Goal: Task Accomplishment & Management: Complete application form

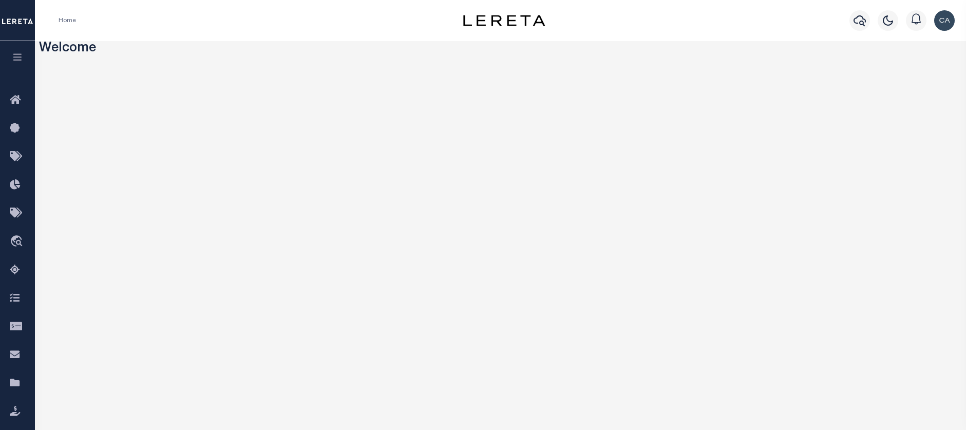
click at [21, 55] on button "button" at bounding box center [17, 58] width 35 height 35
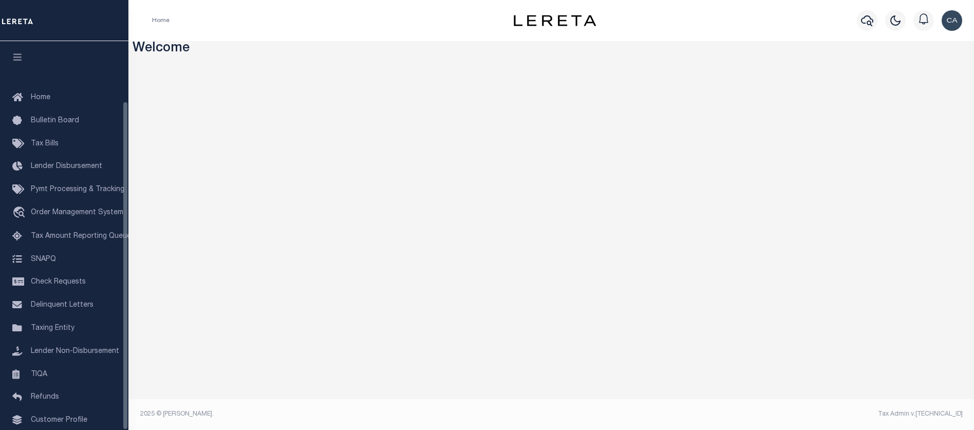
scroll to position [70, 0]
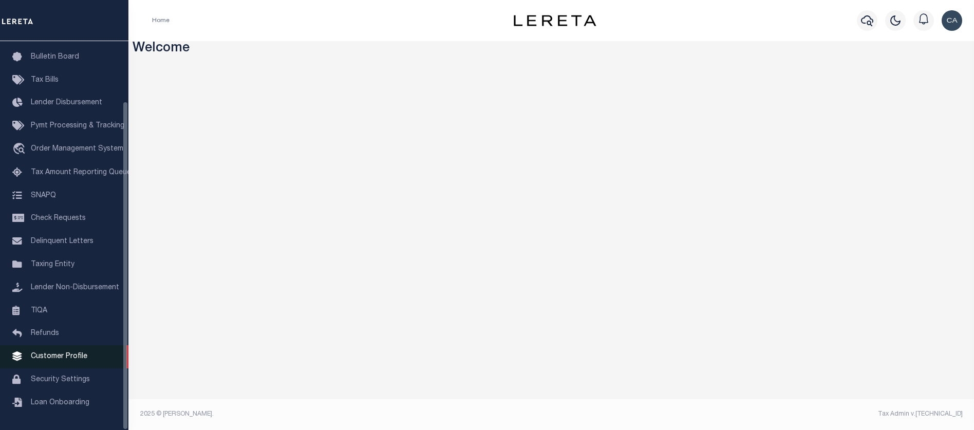
click at [88, 353] on link "Customer Profile" at bounding box center [64, 356] width 128 height 23
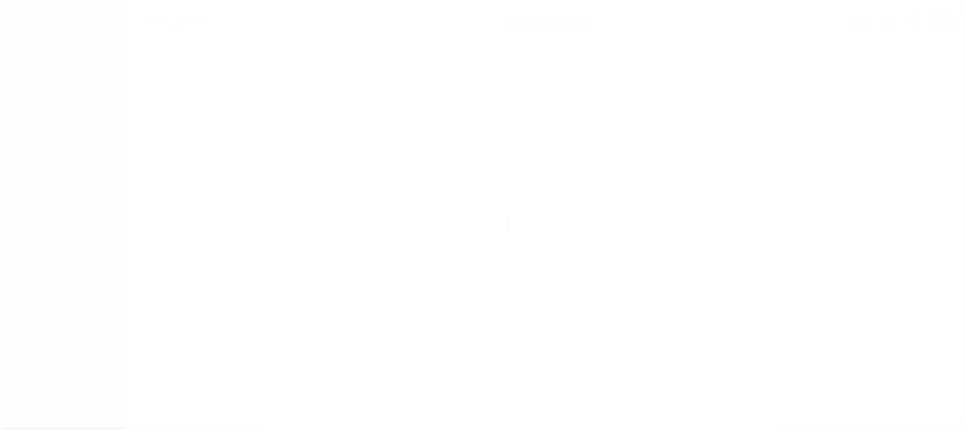
scroll to position [70, 0]
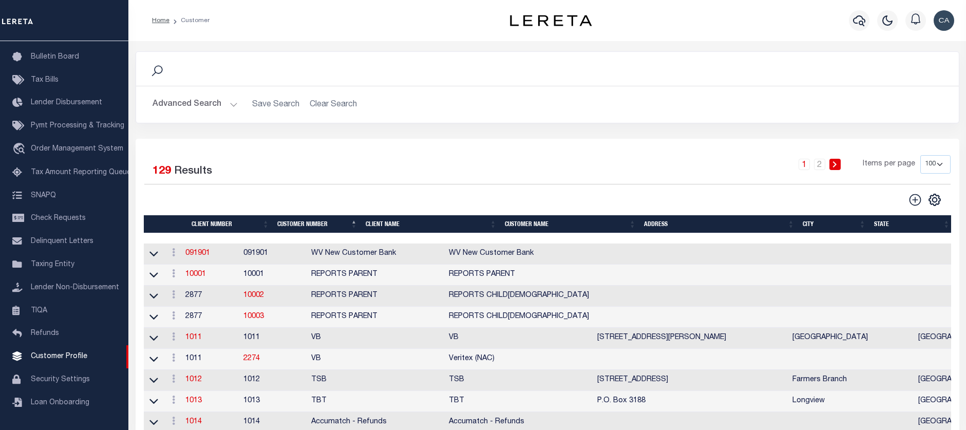
drag, startPoint x: 391, startPoint y: 162, endPoint x: 365, endPoint y: 164, distance: 26.3
click at [391, 162] on div "1 2 Items per page 100 200 400" at bounding box center [650, 168] width 601 height 27
click at [198, 95] on button "Advanced Search" at bounding box center [195, 105] width 85 height 20
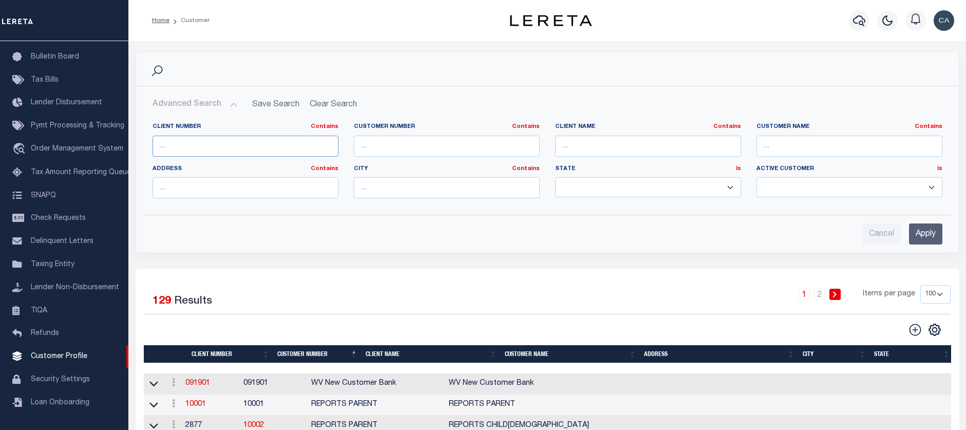
click at [232, 155] on input "text" at bounding box center [246, 146] width 186 height 21
type input "2170"
click at [925, 232] on input "Apply" at bounding box center [925, 233] width 33 height 21
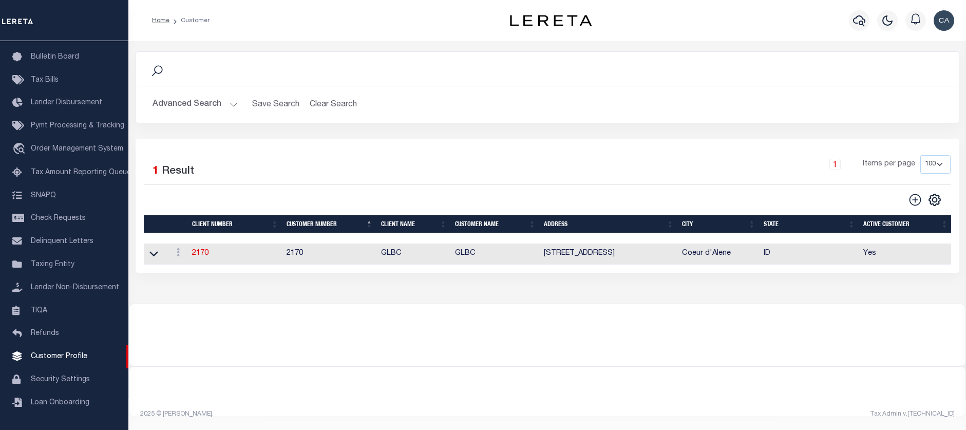
click at [212, 259] on td "2170" at bounding box center [235, 253] width 95 height 21
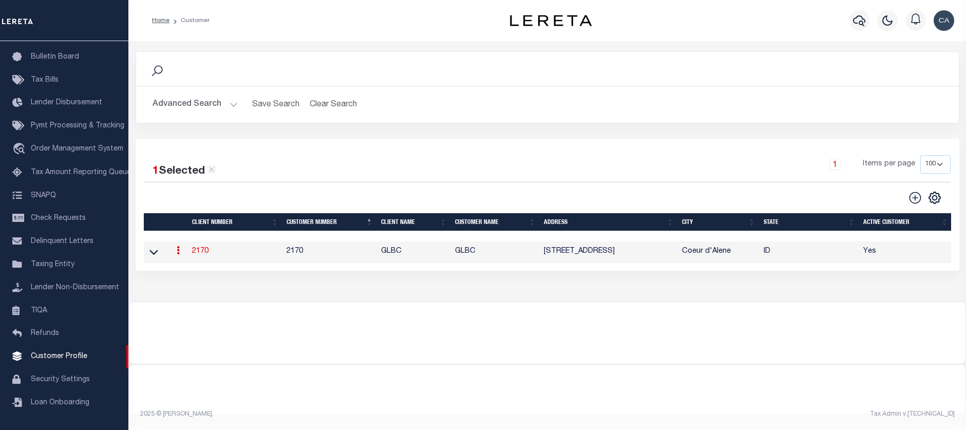
click at [204, 255] on link "2170" at bounding box center [200, 251] width 16 height 7
select select
type input "GLBC"
type input "2170"
type input "GLBC"
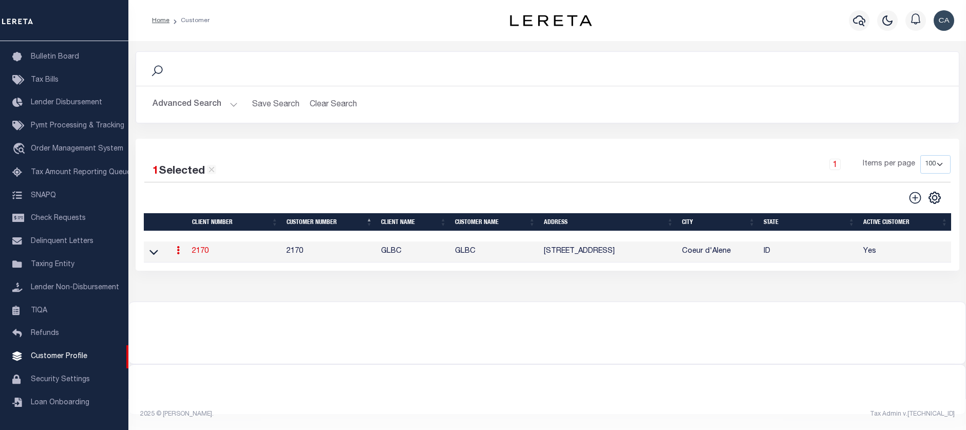
type input "[PERSON_NAME]"
select select "Commercial"
type input "[PERSON_NAME]"
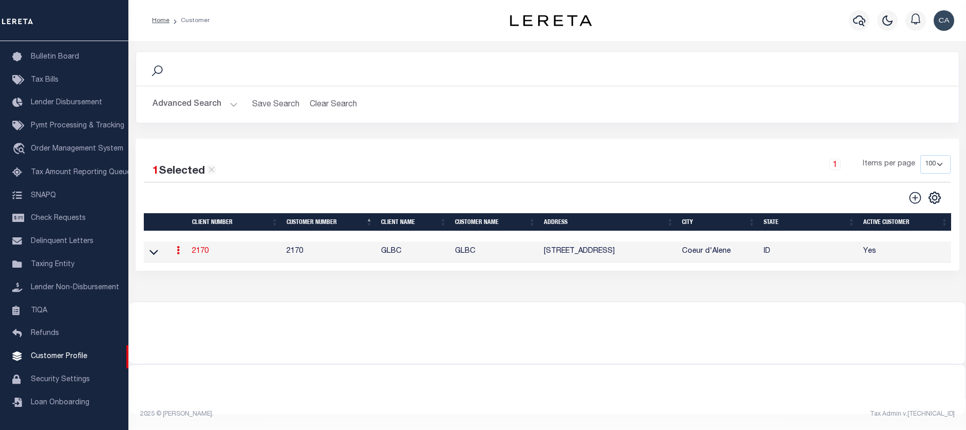
checkbox input "true"
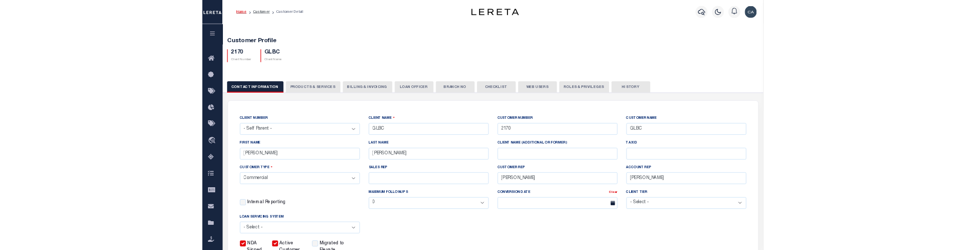
scroll to position [103, 0]
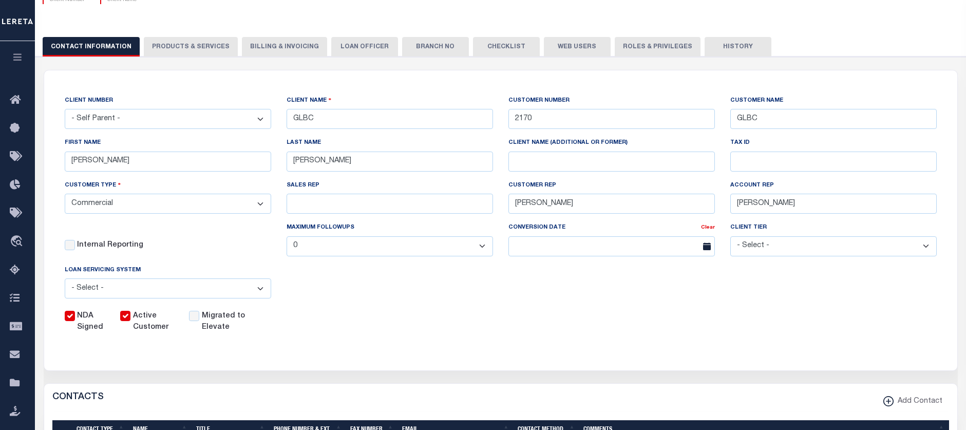
click at [206, 53] on button "PRODUCTS & SERVICES" at bounding box center [191, 47] width 94 height 20
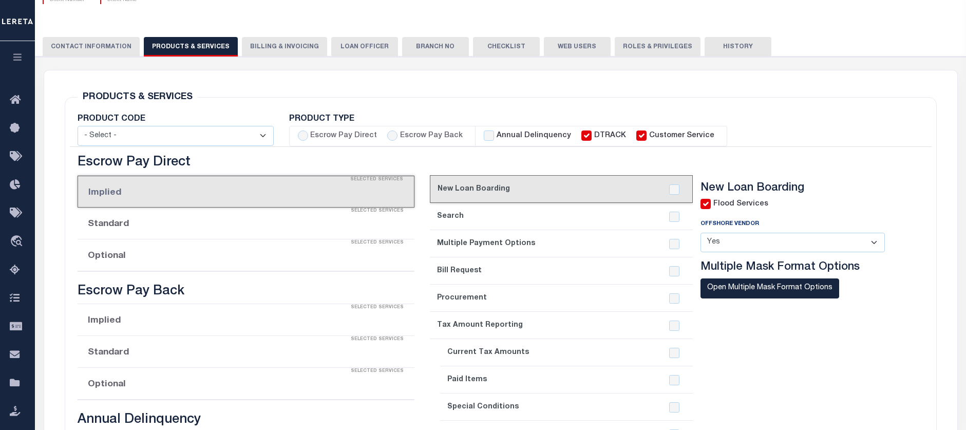
select select "STX"
radio input "true"
checkbox input "true"
type textarea "Delinquent - $5.00 per loan added to LOL fee After 4 parcels - $5.00 Same contr…"
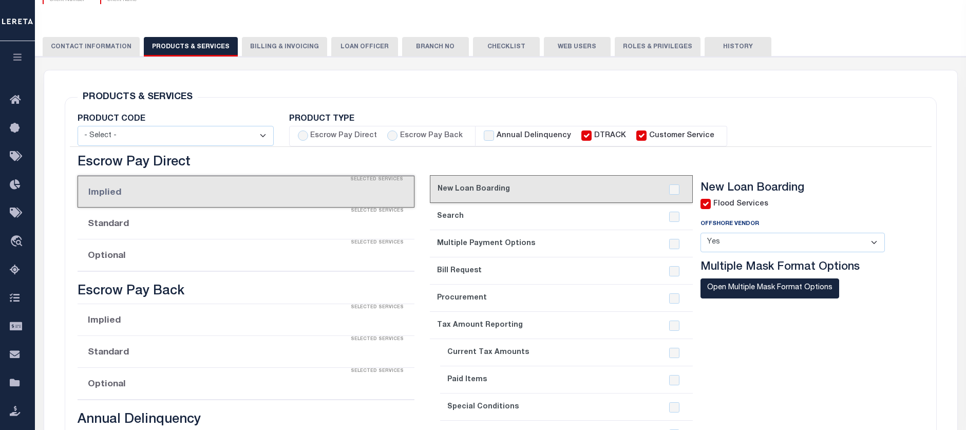
checkbox input "true"
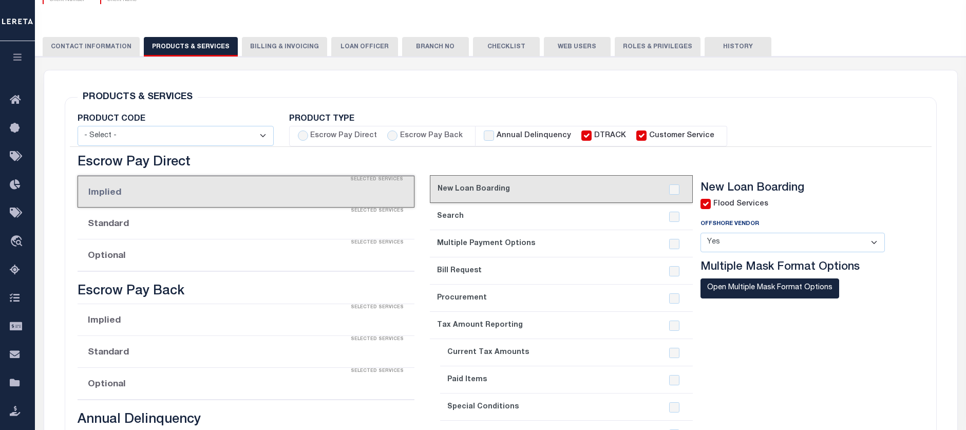
checkbox input "true"
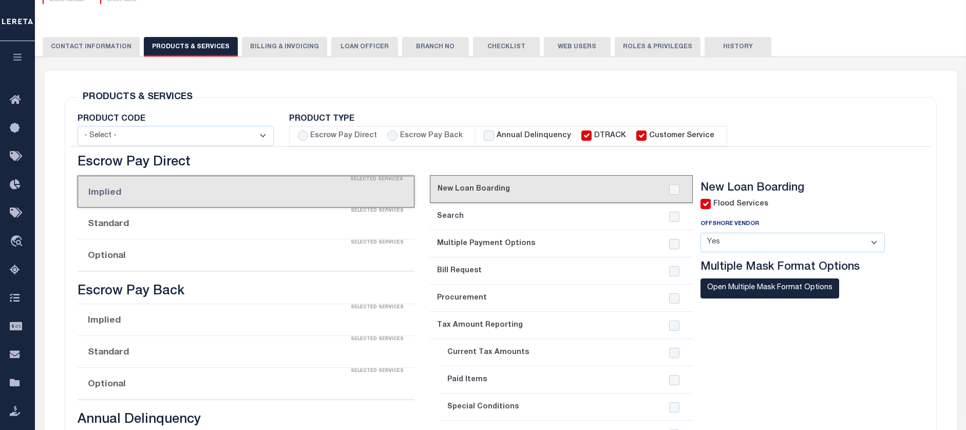
checkbox input "true"
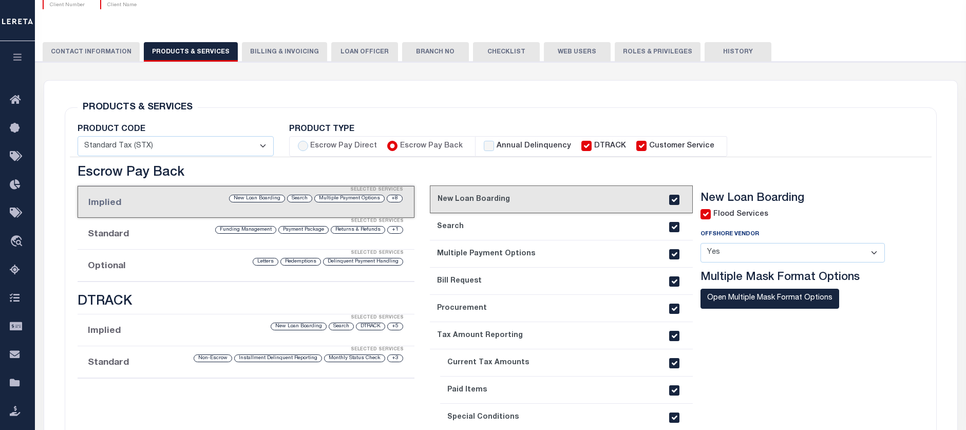
click at [713, 214] on div "Flood Services" at bounding box center [735, 214] width 68 height 11
click at [843, 150] on ul "Escrow Pay Direct Escrow Pay Back Annual Delinquency DTRACK Customer Service" at bounding box center [599, 146] width 620 height 21
click at [704, 216] on input "checkbox" at bounding box center [706, 214] width 10 height 10
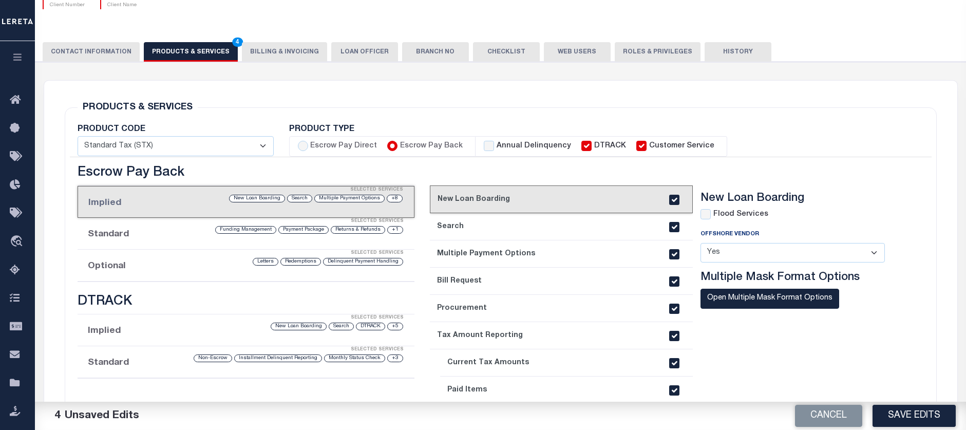
click at [744, 168] on div "current step: 1. New Loan Boarding 2. Search 3. Multiple Payment Options 4. Bil…" at bounding box center [669, 344] width 478 height 359
click at [903, 419] on button "Save Edits" at bounding box center [914, 416] width 83 height 22
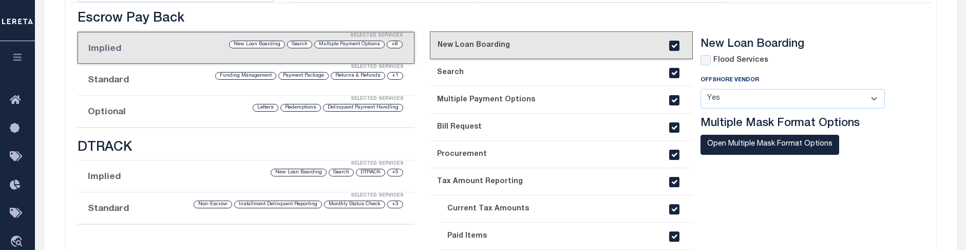
scroll to position [205, 0]
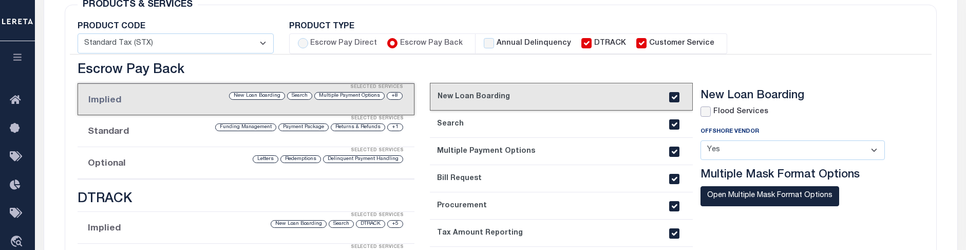
click at [711, 109] on input "checkbox" at bounding box center [706, 111] width 10 height 10
checkbox input "true"
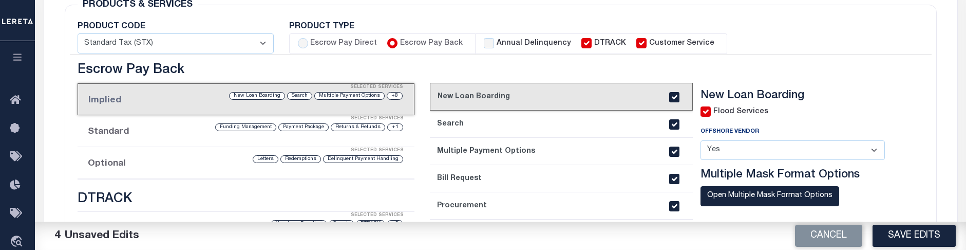
click at [909, 229] on button "Save Edits" at bounding box center [914, 235] width 83 height 22
